Goal: Task Accomplishment & Management: Manage account settings

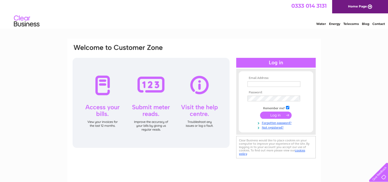
click at [271, 84] on input "text" at bounding box center [274, 84] width 53 height 6
type input "info@revivalbp.co.uk"
click at [281, 122] on link "Forgotten password?" at bounding box center [277, 122] width 58 height 5
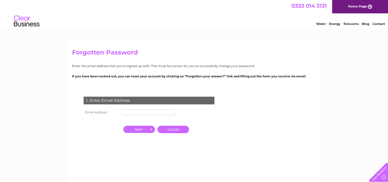
click at [160, 111] on input "text" at bounding box center [148, 112] width 53 height 6
type input "info@revivalbp.co.uk"
click at [144, 129] on input "button" at bounding box center [139, 129] width 32 height 7
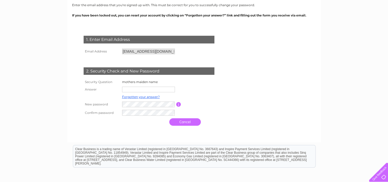
scroll to position [77, 0]
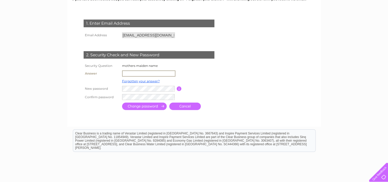
click at [152, 73] on input "text" at bounding box center [148, 73] width 53 height 6
type input "Scott"
click at [150, 105] on input "submit" at bounding box center [144, 105] width 45 height 7
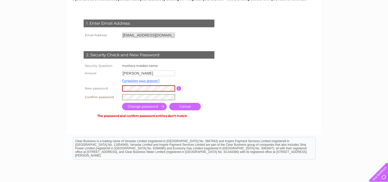
click at [148, 107] on input "submit" at bounding box center [144, 106] width 45 height 7
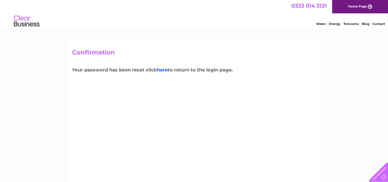
click at [162, 70] on link "here" at bounding box center [162, 70] width 11 height 6
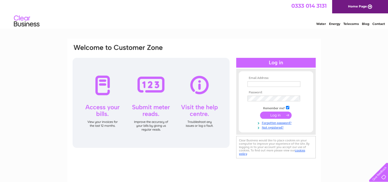
click at [262, 83] on input "text" at bounding box center [274, 84] width 53 height 6
type input "[EMAIL_ADDRESS][DOMAIN_NAME]"
click at [275, 115] on input "submit" at bounding box center [276, 115] width 32 height 7
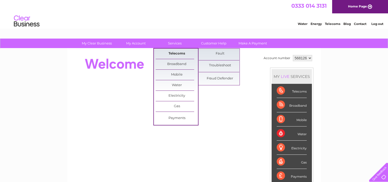
click at [177, 52] on link "Telecoms" at bounding box center [177, 53] width 42 height 10
click at [174, 52] on link "Telecoms" at bounding box center [177, 53] width 42 height 10
click at [172, 54] on link "Telecoms" at bounding box center [177, 53] width 42 height 10
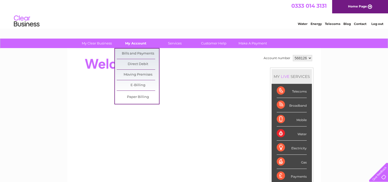
click at [141, 42] on link "My Account" at bounding box center [136, 42] width 42 height 9
click at [138, 51] on link "Bills and Payments" at bounding box center [138, 53] width 42 height 10
click at [137, 55] on link "Bills and Payments" at bounding box center [138, 53] width 42 height 10
